Goal: Find specific fact: Find specific fact

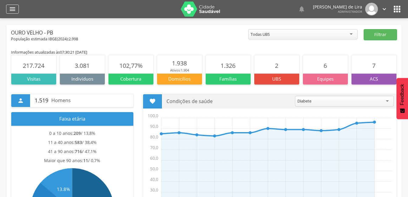
click at [11, 12] on icon "" at bounding box center [12, 8] width 7 height 7
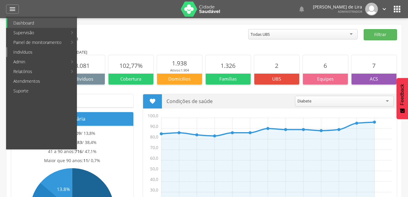
click at [25, 54] on link "Indivíduos" at bounding box center [41, 52] width 69 height 10
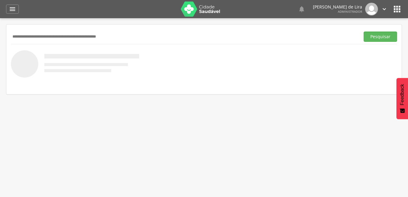
click at [36, 36] on input "text" at bounding box center [184, 37] width 346 height 10
click at [42, 37] on input "text" at bounding box center [184, 37] width 346 height 10
type input "**********"
click at [381, 37] on button "Pesquisar" at bounding box center [379, 37] width 33 height 10
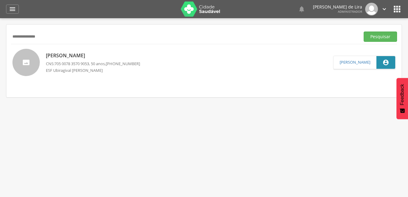
click at [81, 55] on p "[PERSON_NAME]" at bounding box center [93, 55] width 94 height 7
type input "**********"
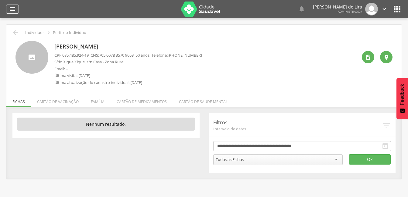
click at [15, 7] on icon "" at bounding box center [12, 8] width 7 height 7
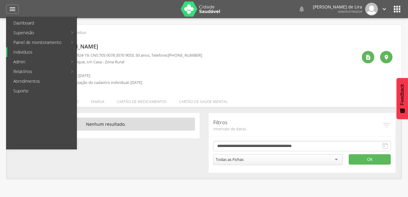
click at [24, 52] on link "Indivíduos" at bounding box center [41, 52] width 69 height 10
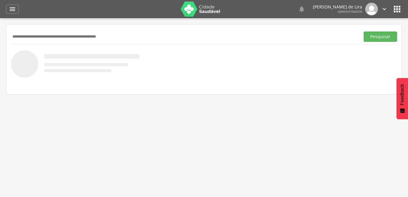
click at [46, 38] on input "text" at bounding box center [184, 37] width 346 height 10
click at [23, 38] on input "text" at bounding box center [184, 37] width 346 height 10
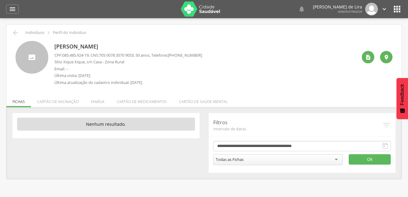
drag, startPoint x: 147, startPoint y: 46, endPoint x: 53, endPoint y: 47, distance: 93.2
click at [53, 47] on div "[PERSON_NAME] CPF: 085.485.924-19 , CNS: [PHONE_NUMBER] , 50 anos, Telefone: [P…" at bounding box center [203, 65] width 377 height 48
copy p "[PERSON_NAME]"
drag, startPoint x: 91, startPoint y: 55, endPoint x: 63, endPoint y: 54, distance: 27.6
click at [63, 54] on span "085.485.924-19" at bounding box center [75, 55] width 26 height 5
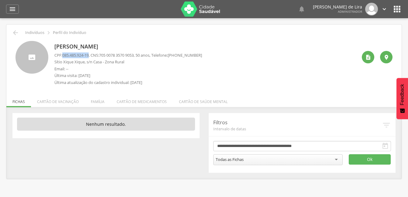
copy span "085.485.924-19"
drag, startPoint x: 140, startPoint y: 55, endPoint x: 102, endPoint y: 55, distance: 38.2
click at [102, 55] on p "CPF: 085.485.924-19 , CNS: [PHONE_NUMBER] , 50 anos, Telefone: [PHONE_NUMBER]" at bounding box center [127, 56] width 147 height 6
copy p "705 0078 3570 9053"
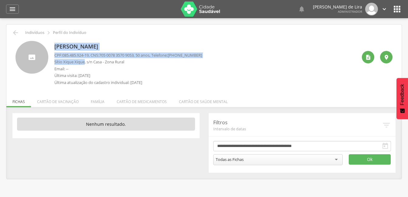
drag, startPoint x: 85, startPoint y: 62, endPoint x: 51, endPoint y: 63, distance: 34.0
click at [51, 63] on div "[PERSON_NAME] CPF: 085.485.924-19 , CNS: [PHONE_NUMBER] , 50 anos, Telefone: [P…" at bounding box center [203, 65] width 377 height 48
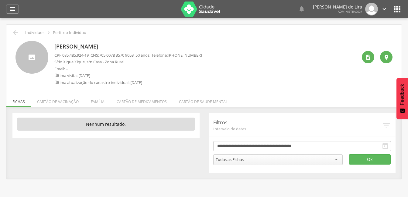
click at [84, 66] on p "Email: --" at bounding box center [127, 69] width 147 height 6
click at [84, 62] on p "Sítio Xique Xique, s/n Casa - Zona Rural" at bounding box center [127, 62] width 147 height 6
click at [79, 66] on p "Email: --" at bounding box center [127, 69] width 147 height 6
drag, startPoint x: 85, startPoint y: 62, endPoint x: 55, endPoint y: 63, distance: 30.1
click at [55, 63] on p "Sítio Xique Xique, s/n Casa - Zona Rural" at bounding box center [127, 62] width 147 height 6
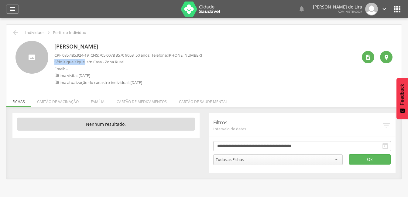
copy p "Sítio Xique Xique"
click at [11, 8] on icon "" at bounding box center [12, 8] width 7 height 7
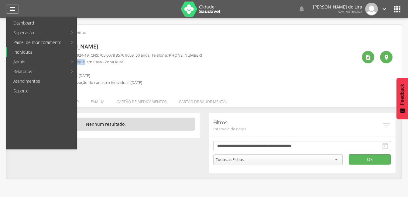
click at [23, 51] on link "Indivíduos" at bounding box center [41, 52] width 69 height 10
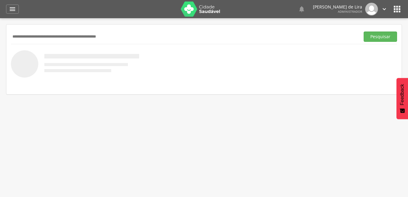
click at [71, 39] on input "text" at bounding box center [184, 37] width 346 height 10
type input "**********"
click at [385, 38] on button "Pesquisar" at bounding box center [379, 37] width 33 height 10
